Goal: Transaction & Acquisition: Obtain resource

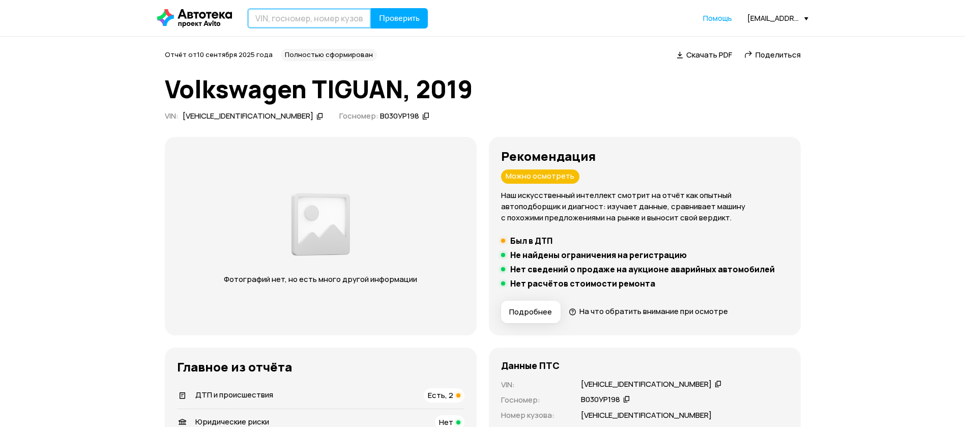
click at [314, 25] on input "text" at bounding box center [309, 18] width 124 height 20
paste input "LS4ASE2A5RA704690"
type input "LS4ASE2A5RA704690"
click at [395, 14] on span "Проверить" at bounding box center [399, 18] width 41 height 8
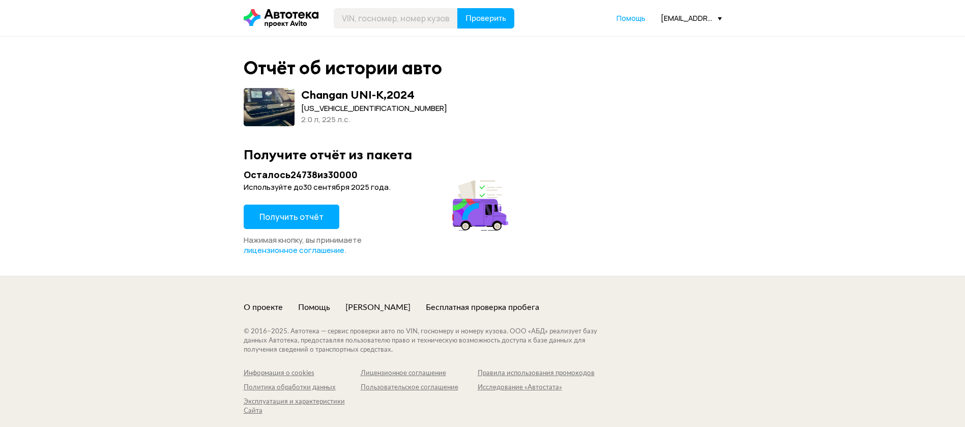
click at [299, 223] on button "Получить отчёт" at bounding box center [292, 217] width 96 height 24
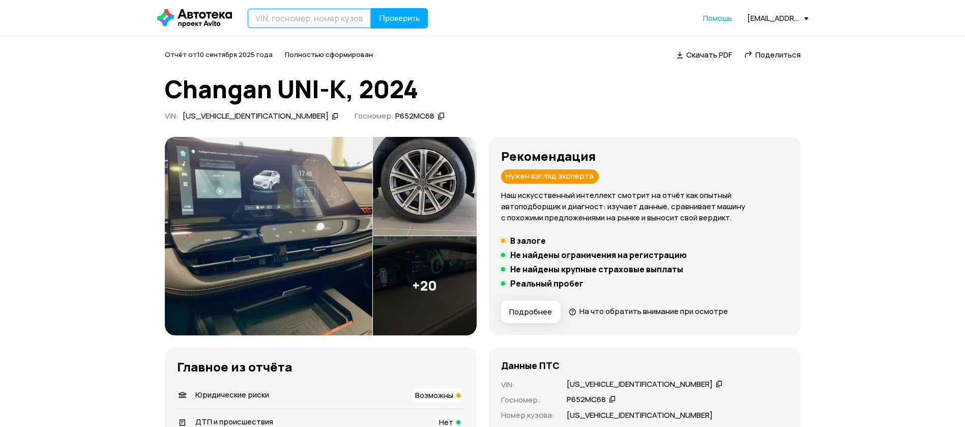
click at [340, 23] on input "text" at bounding box center [309, 18] width 124 height 20
paste input "KNARL81BHMA033236"
type input "KNARL81BHMA033236"
click at [374, 20] on button "Проверить" at bounding box center [399, 18] width 57 height 20
click at [280, 18] on input "text" at bounding box center [309, 18] width 124 height 20
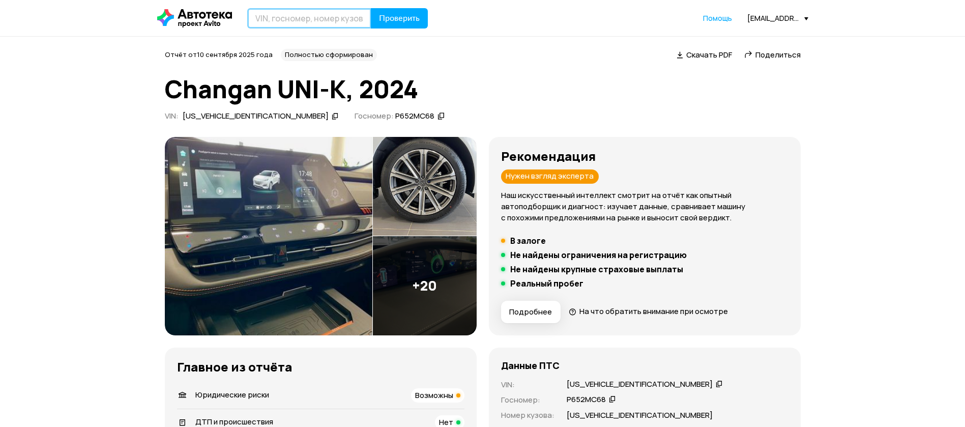
paste input "XWEG3417BN0008594"
click at [368, 13] on input "XWEG3417BN0008594" at bounding box center [309, 18] width 124 height 20
type input "XWEG3417BN0008594"
click at [385, 14] on span "Проверить" at bounding box center [399, 18] width 41 height 8
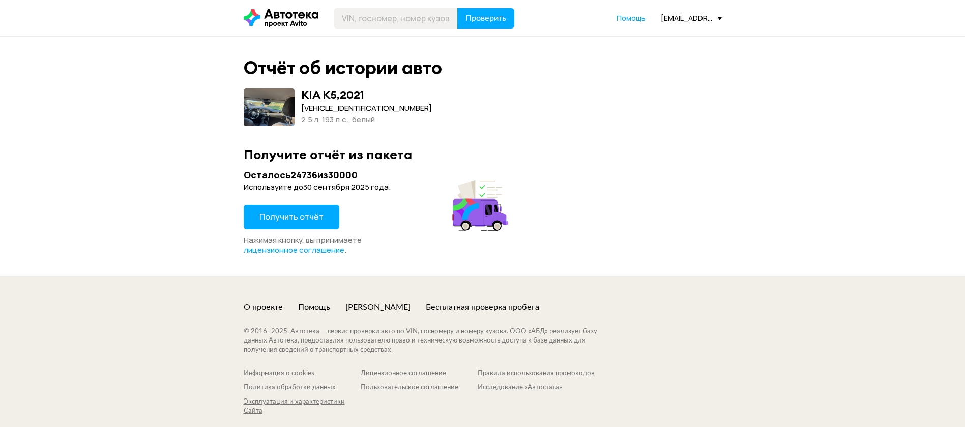
click at [311, 217] on span "Получить отчёт" at bounding box center [291, 216] width 64 height 11
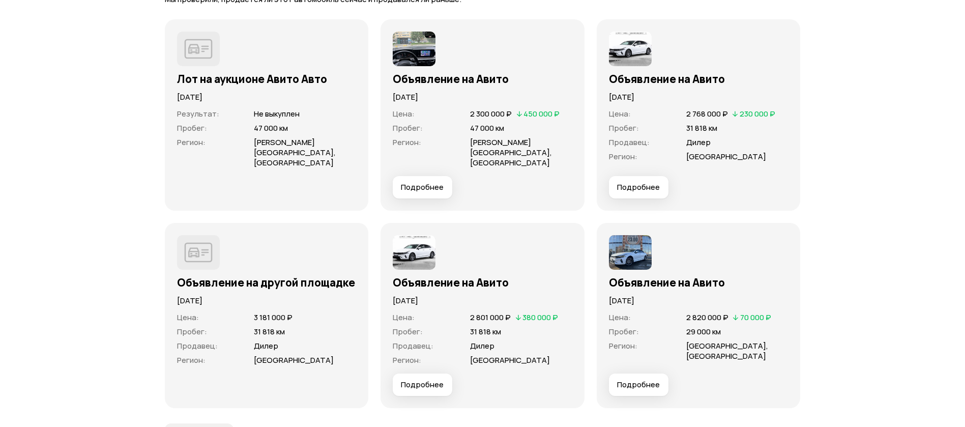
scroll to position [3129, 0]
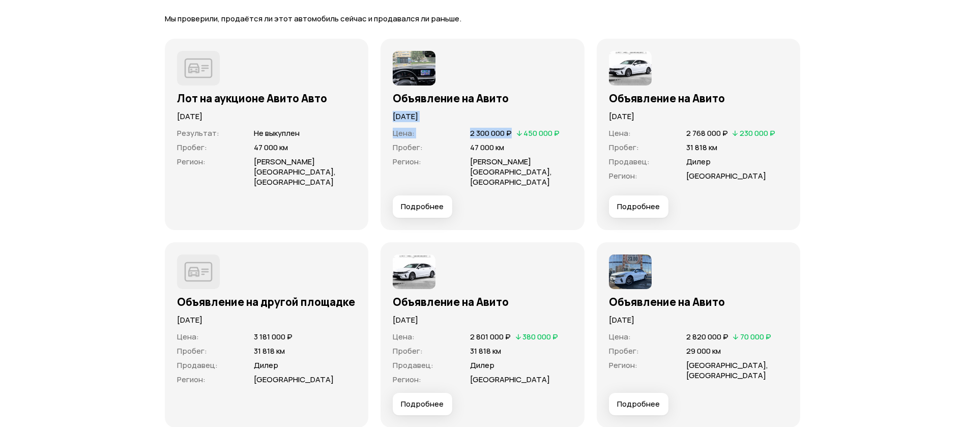
drag, startPoint x: 392, startPoint y: 114, endPoint x: 509, endPoint y: 137, distance: 119.1
click at [514, 131] on div "Объявление на Авито 5 июля 2025 года Цена : 2 300 000 ₽   450 000 ₽ Пробег : 47…" at bounding box center [483, 134] width 204 height 191
copy div "5 июля 2025 года Цена : 2 300 000 ₽"
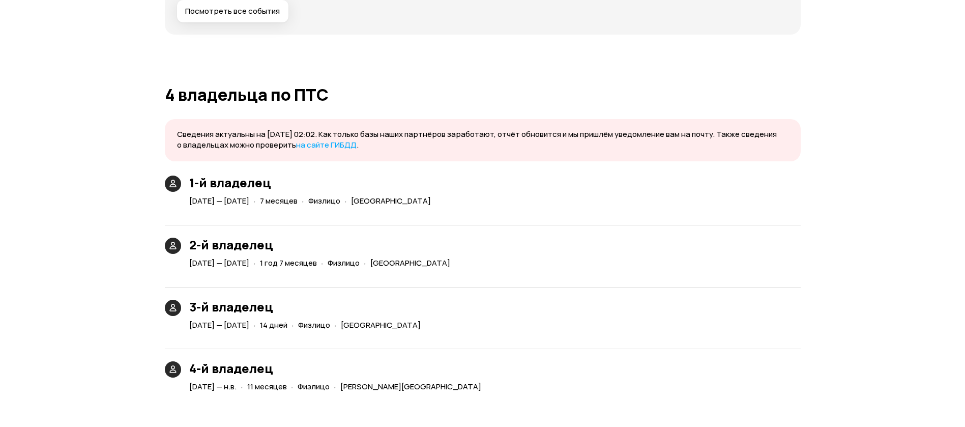
scroll to position [2442, 0]
